Goal: Task Accomplishment & Management: Use online tool/utility

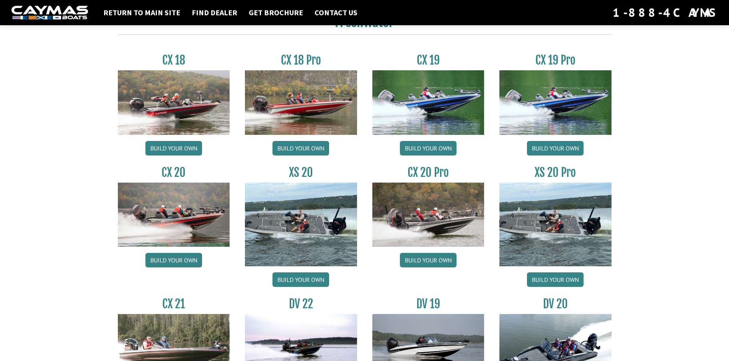
scroll to position [650, 0]
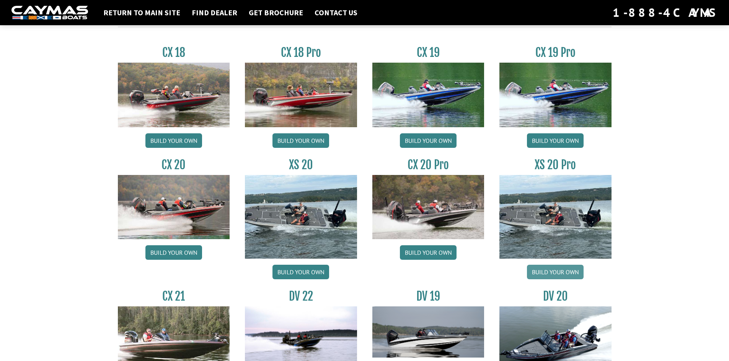
click at [563, 269] on link "Build your own" at bounding box center [555, 272] width 57 height 15
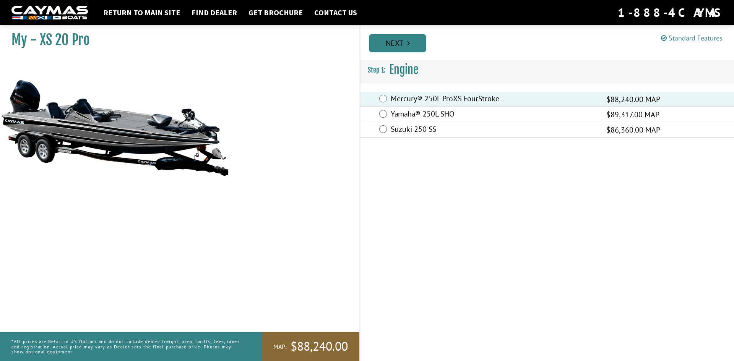
click at [389, 47] on link "Next" at bounding box center [397, 43] width 57 height 18
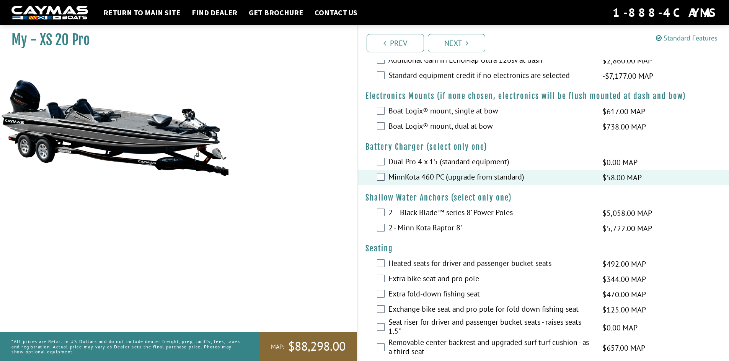
scroll to position [765, 0]
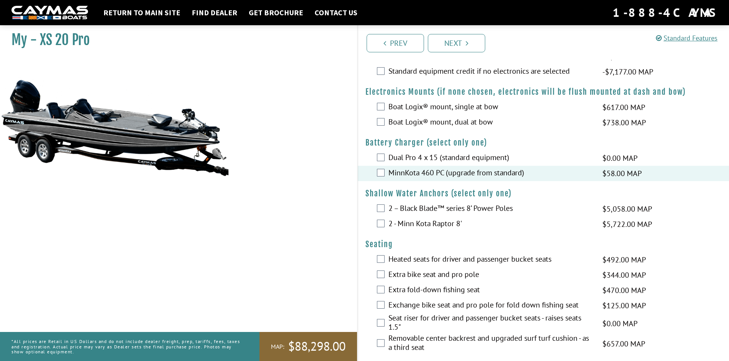
click at [385, 210] on div "2 – Black Blade™ series 8’ Power Poles $5,058.00 MAP $5,972.00 MSRP" at bounding box center [543, 209] width 371 height 15
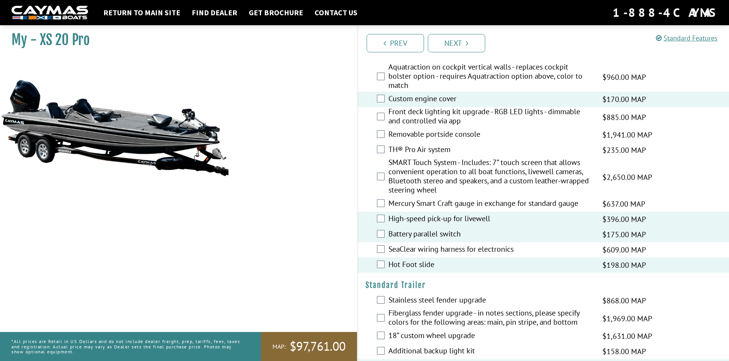
scroll to position [1092, 0]
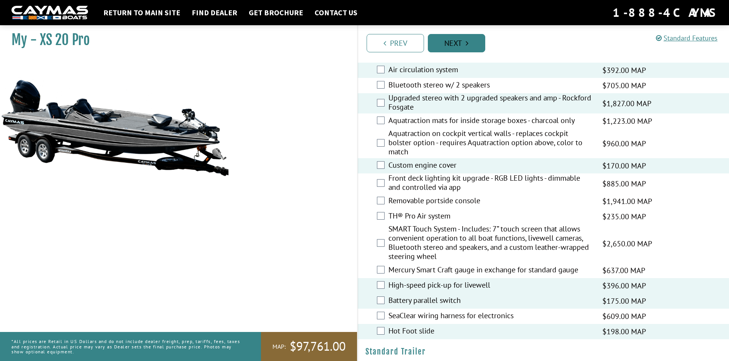
click at [458, 42] on link "Next" at bounding box center [456, 43] width 57 height 18
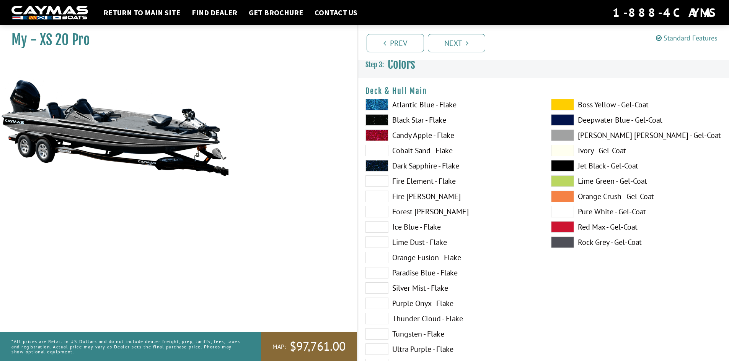
scroll to position [0, 0]
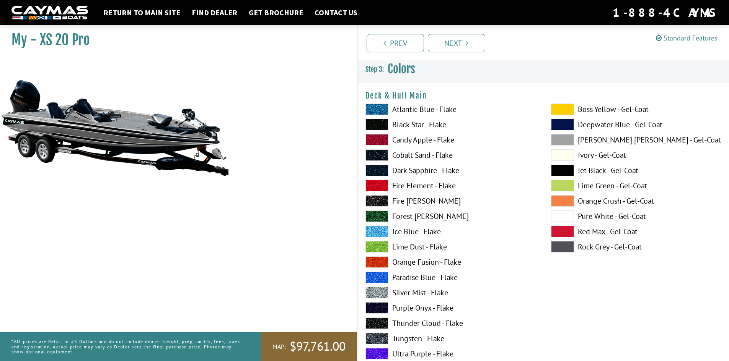
click at [565, 143] on span at bounding box center [562, 139] width 23 height 11
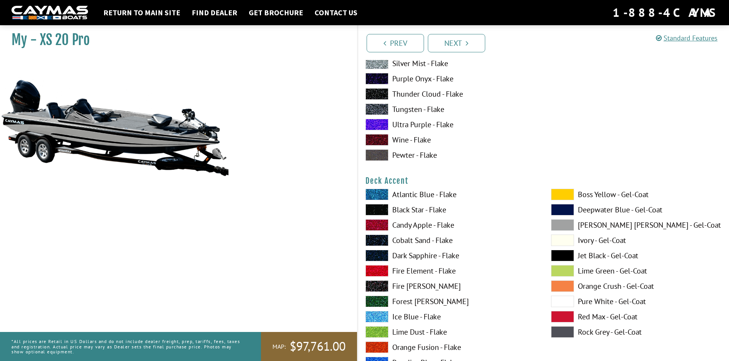
scroll to position [268, 0]
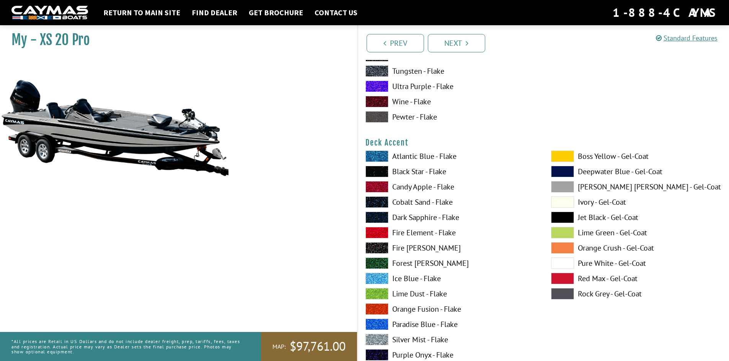
click at [408, 186] on label "Candy Apple - Flake" at bounding box center [450, 186] width 170 height 11
click at [566, 187] on span at bounding box center [562, 186] width 23 height 11
click at [565, 186] on span at bounding box center [562, 186] width 23 height 11
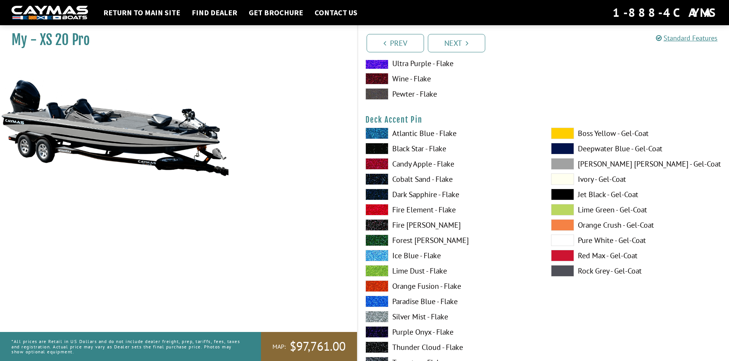
scroll to position [612, 0]
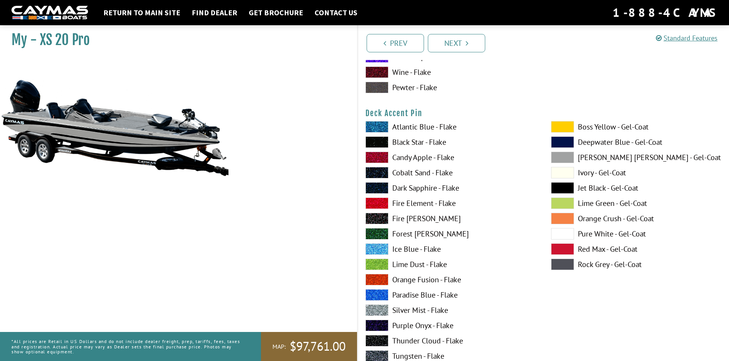
click at [423, 160] on label "Candy Apple - Flake" at bounding box center [450, 157] width 170 height 11
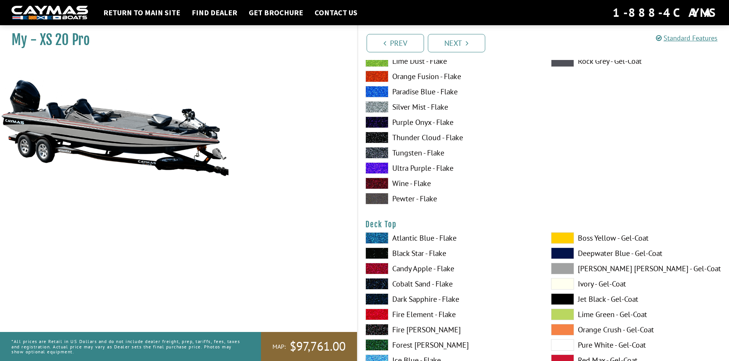
scroll to position [880, 0]
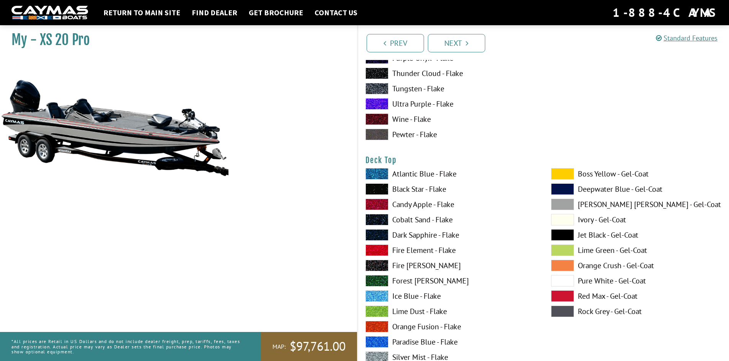
click at [420, 205] on label "Candy Apple - Flake" at bounding box center [450, 204] width 170 height 11
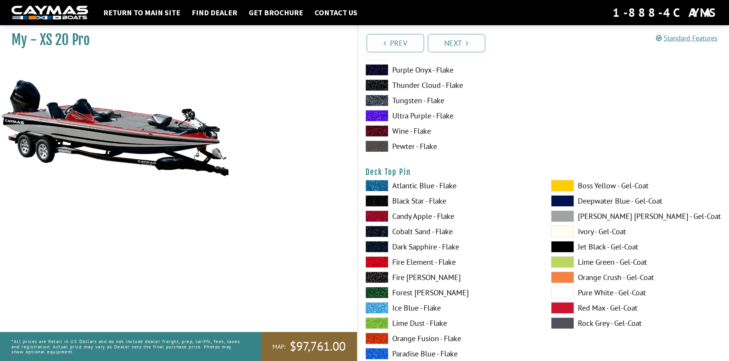
scroll to position [1224, 0]
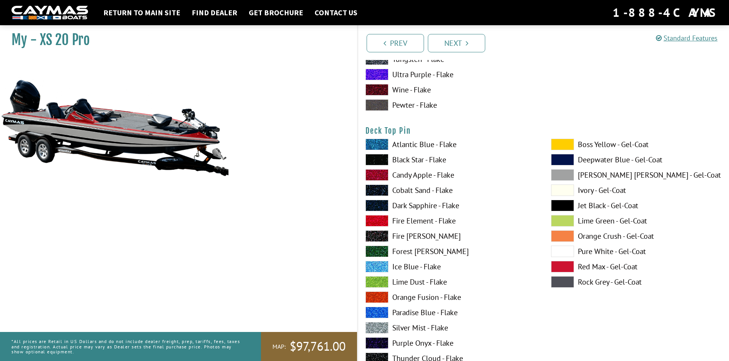
click at [421, 176] on label "Candy Apple - Flake" at bounding box center [450, 174] width 170 height 11
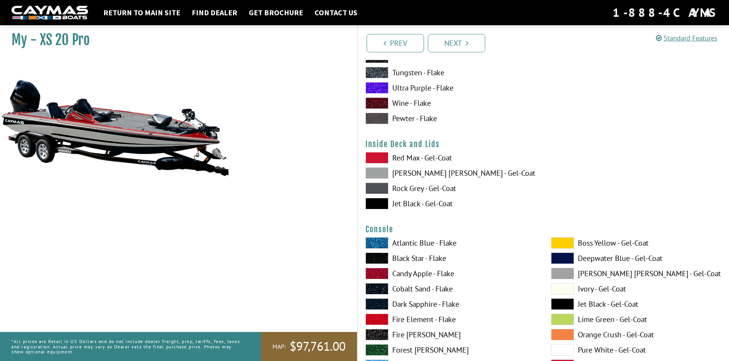
scroll to position [1530, 0]
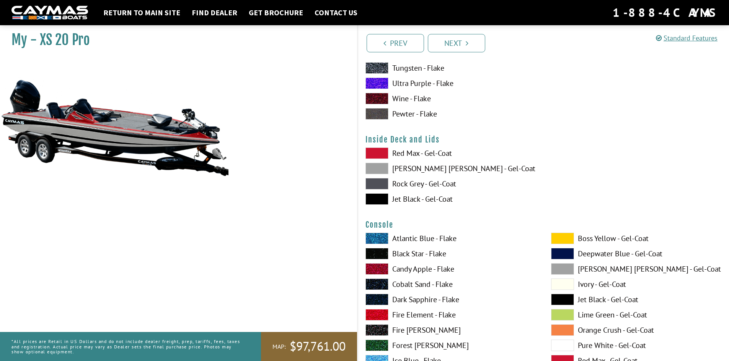
click at [417, 154] on label "Red Max - Gel-Coat" at bounding box center [450, 153] width 170 height 11
click at [415, 154] on label "Red Max - Gel-Coat" at bounding box center [450, 153] width 170 height 11
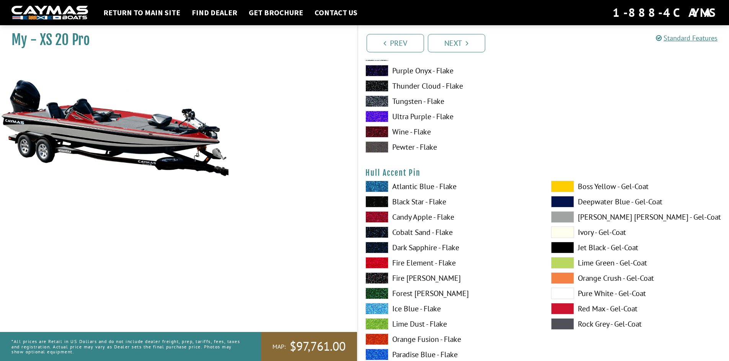
scroll to position [3022, 0]
